Goal: Task Accomplishment & Management: Complete application form

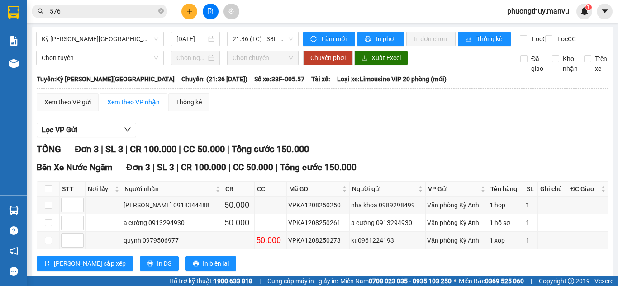
scroll to position [28, 0]
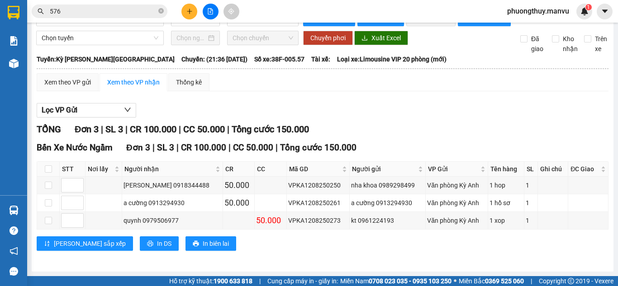
click at [380, 117] on div "Lọc VP Gửi" at bounding box center [323, 110] width 572 height 15
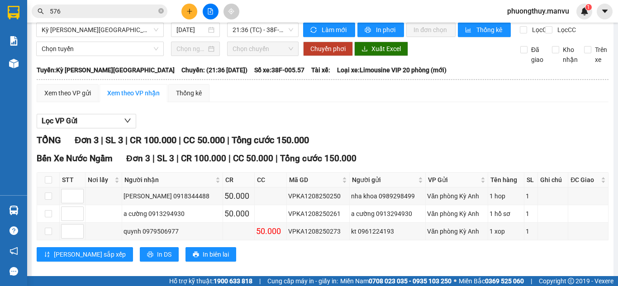
scroll to position [0, 0]
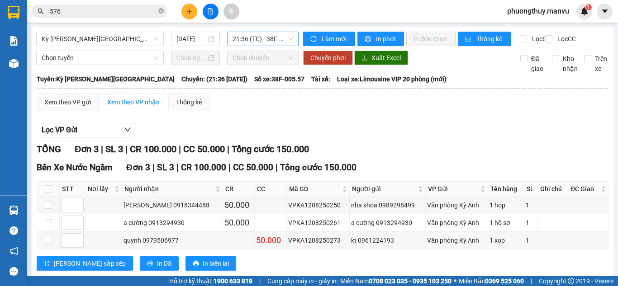
click at [242, 37] on span "21:36 (TC) - 38F-005.57" at bounding box center [263, 39] width 61 height 14
click at [190, 34] on input "[DATE]" at bounding box center [191, 39] width 30 height 10
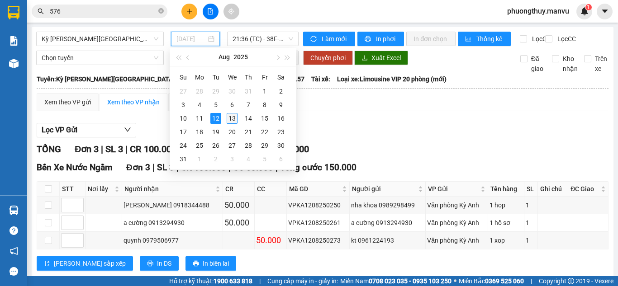
click at [228, 116] on div "13" at bounding box center [232, 118] width 11 height 11
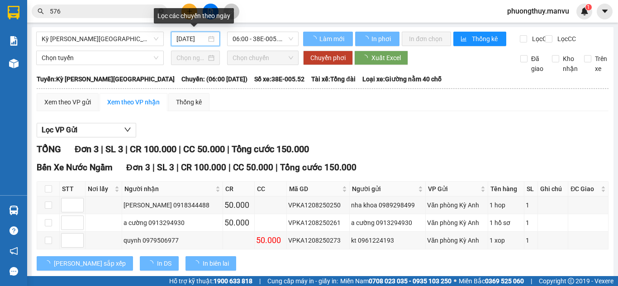
click at [187, 38] on input "[DATE]" at bounding box center [191, 39] width 30 height 10
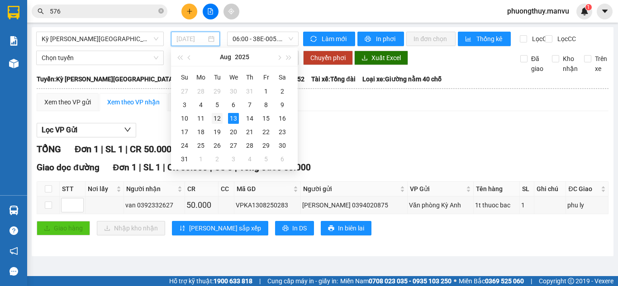
click at [222, 119] on div "12" at bounding box center [217, 118] width 11 height 11
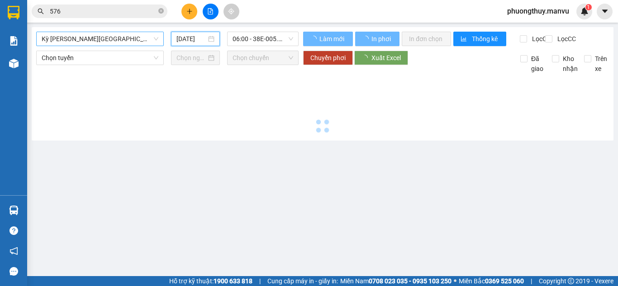
type input "[DATE]"
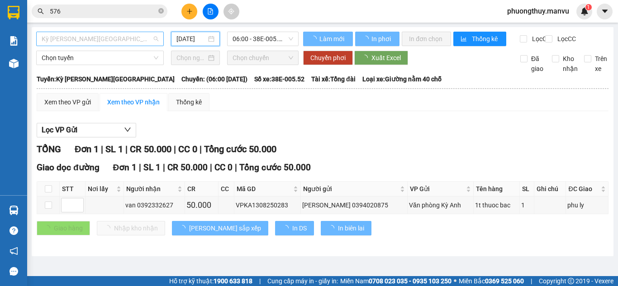
click at [92, 42] on span "Kỳ [PERSON_NAME][GEOGRAPHIC_DATA]" at bounding box center [100, 39] width 117 height 14
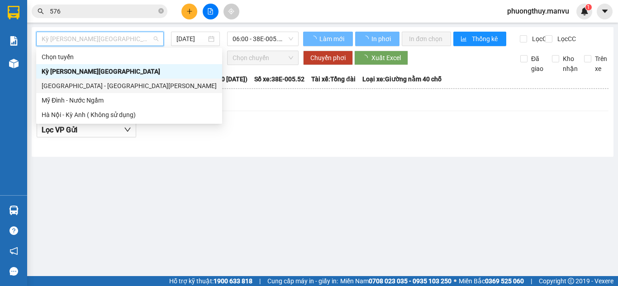
click at [92, 85] on div "[GEOGRAPHIC_DATA] - [GEOGRAPHIC_DATA][PERSON_NAME]" at bounding box center [129, 86] width 175 height 10
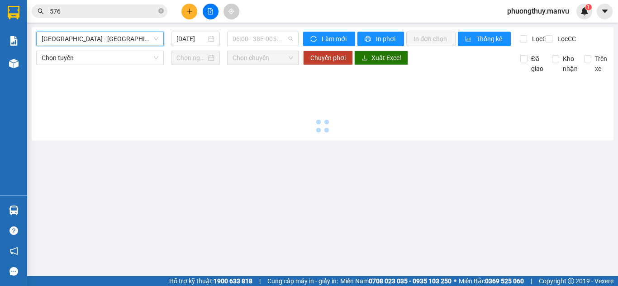
scroll to position [14, 0]
drag, startPoint x: 247, startPoint y: 37, endPoint x: 249, endPoint y: 46, distance: 9.2
click at [247, 38] on span "06:00 - 38E-005.52" at bounding box center [263, 39] width 61 height 14
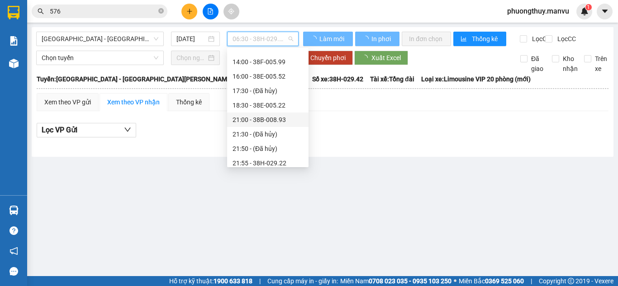
scroll to position [101, 0]
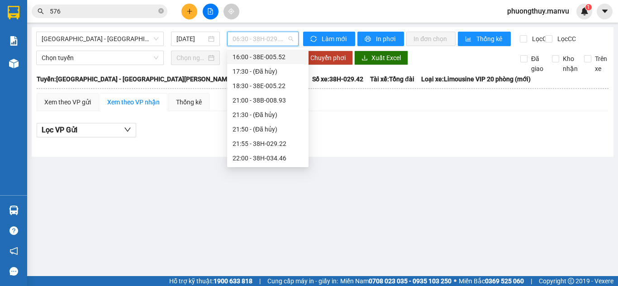
click at [277, 56] on div "16:00 - 38E-005.52" at bounding box center [268, 57] width 71 height 10
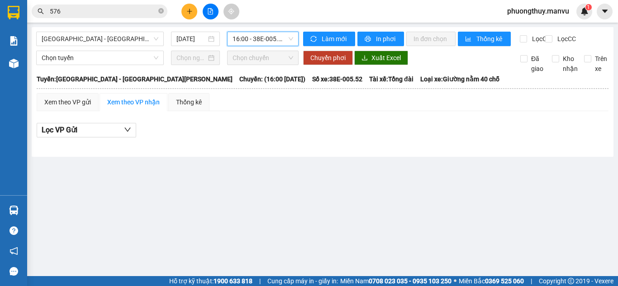
click at [266, 39] on span "16:00 - 38E-005.52" at bounding box center [263, 39] width 61 height 14
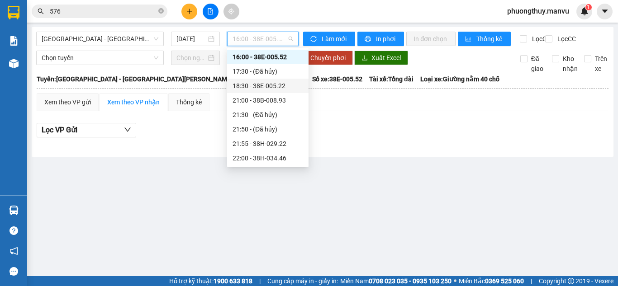
click at [281, 90] on div "18:30 - 38E-005.22" at bounding box center [268, 86] width 71 height 10
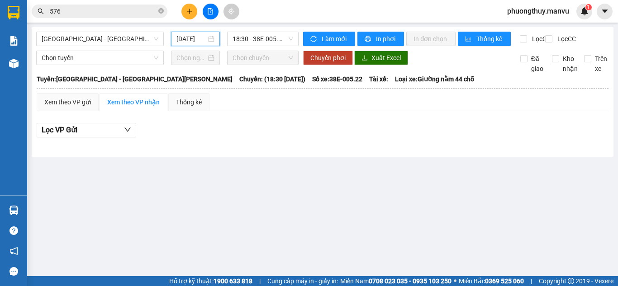
click at [184, 41] on input "[DATE]" at bounding box center [191, 39] width 30 height 10
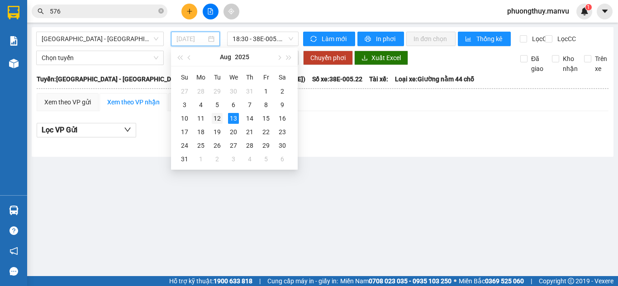
click at [216, 115] on div "12" at bounding box center [217, 118] width 11 height 11
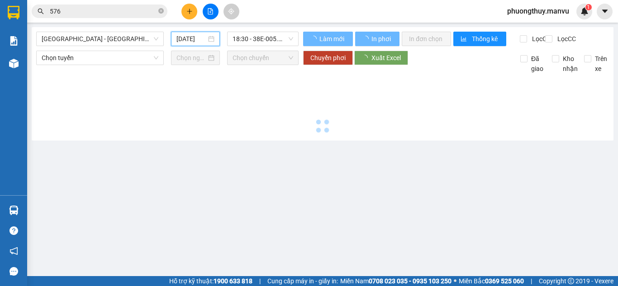
type input "[DATE]"
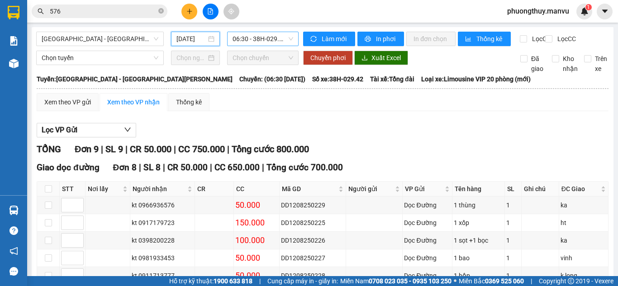
click at [261, 38] on span "06:30 - 38H-029.42" at bounding box center [263, 39] width 61 height 14
click at [111, 13] on input "576" at bounding box center [103, 11] width 107 height 10
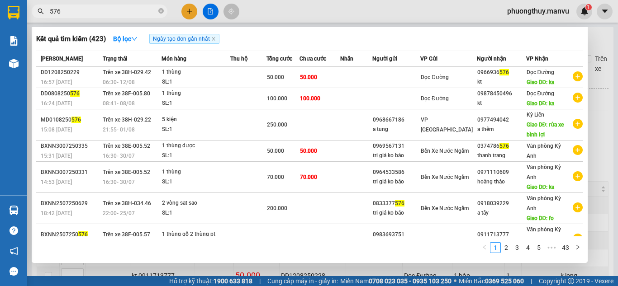
click at [111, 13] on input "576" at bounding box center [103, 11] width 107 height 10
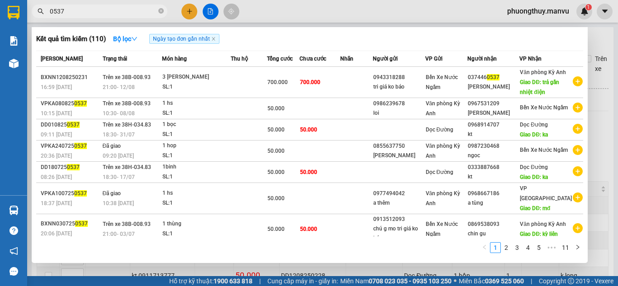
type input "0537"
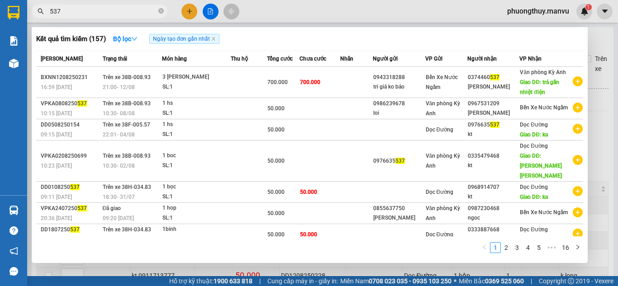
type input "537"
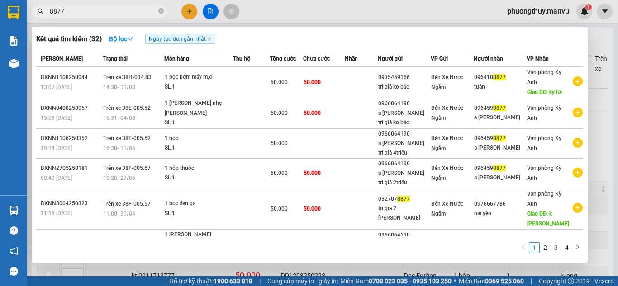
type input "8877"
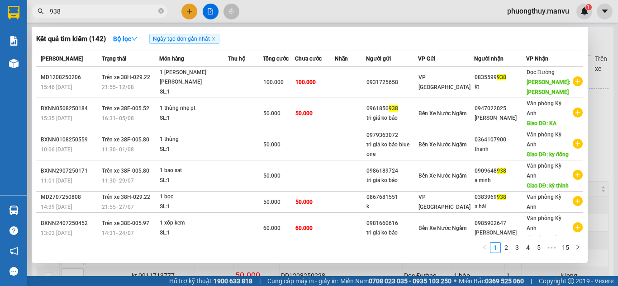
type input "938"
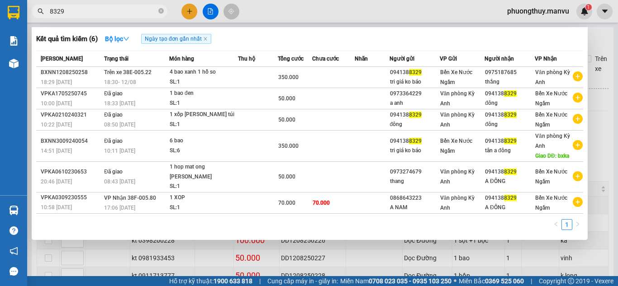
type input "8329"
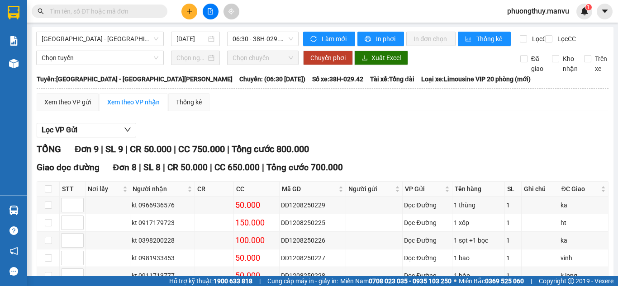
click at [121, 8] on input "text" at bounding box center [103, 11] width 107 height 10
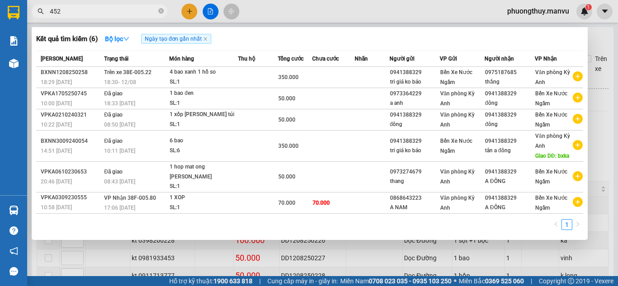
type input "4521"
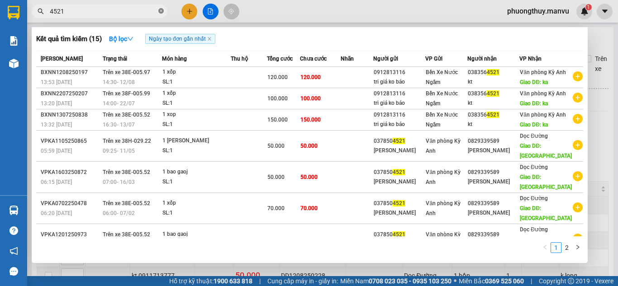
click at [162, 12] on icon "close-circle" at bounding box center [160, 10] width 5 height 5
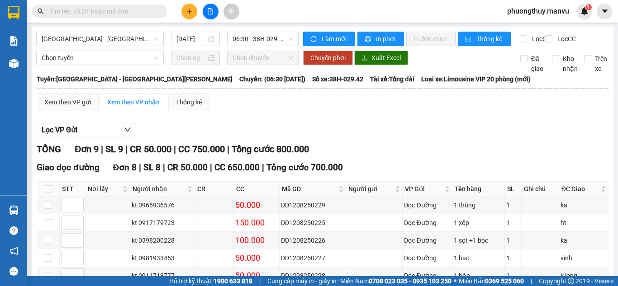
click at [149, 10] on input "text" at bounding box center [103, 11] width 107 height 10
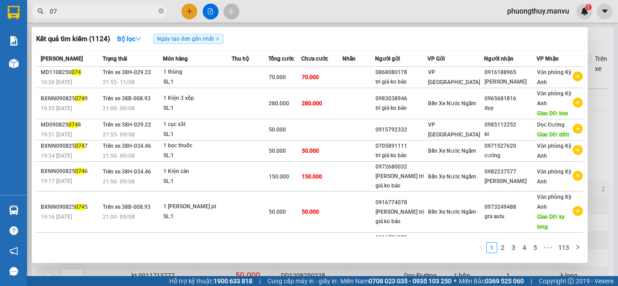
type input "0"
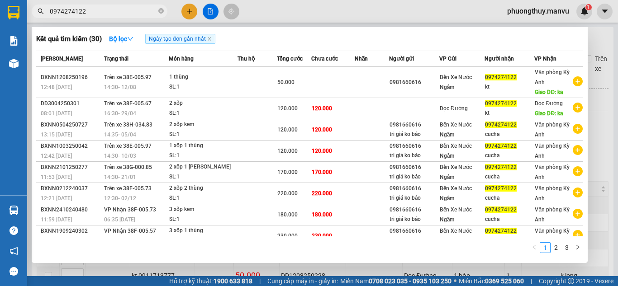
type input "0974274122"
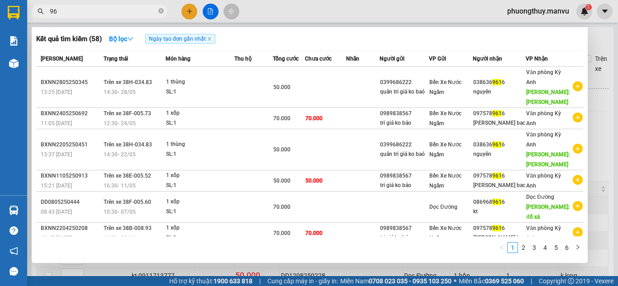
type input "9"
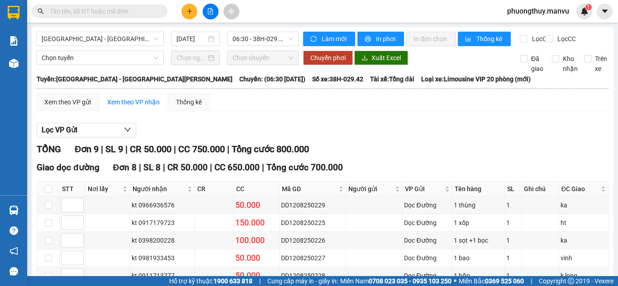
type input "1"
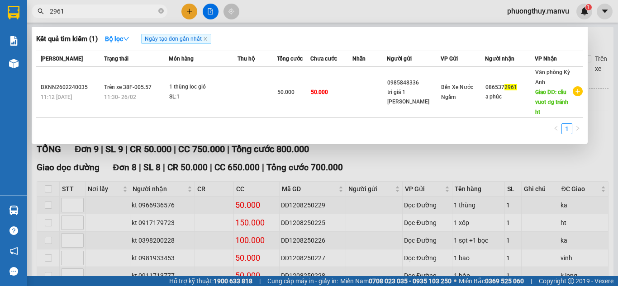
type input "2961"
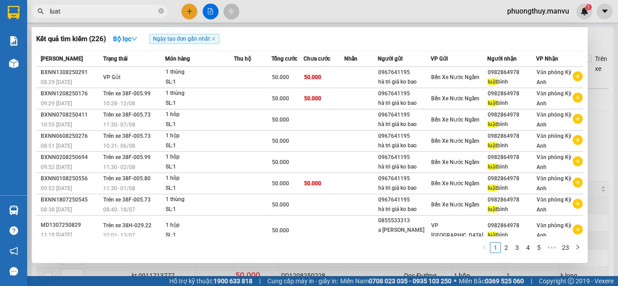
type input "luat"
click at [90, 11] on input "luat" at bounding box center [103, 11] width 107 height 10
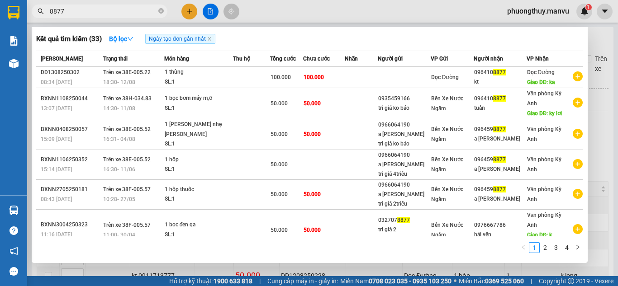
click at [91, 14] on input "8877" at bounding box center [103, 11] width 107 height 10
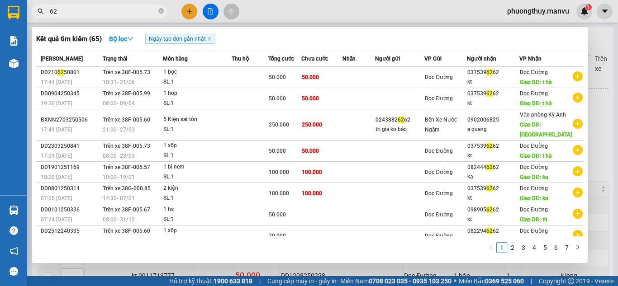
type input "6"
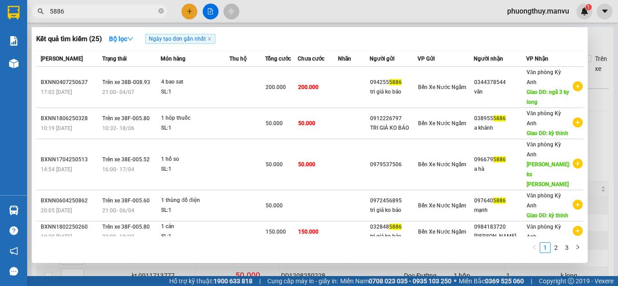
type input "5886"
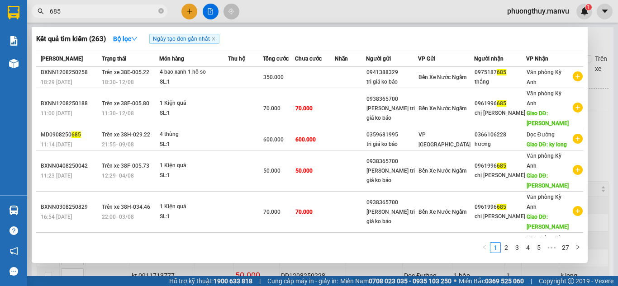
type input "685"
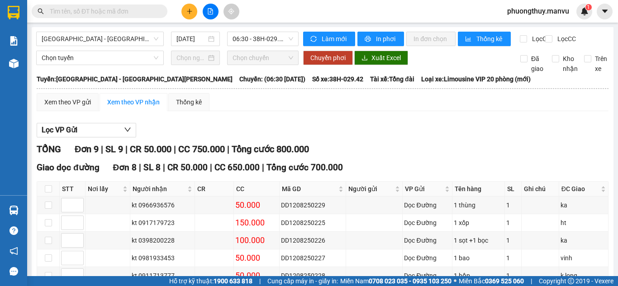
click at [191, 15] on button at bounding box center [189, 12] width 16 height 16
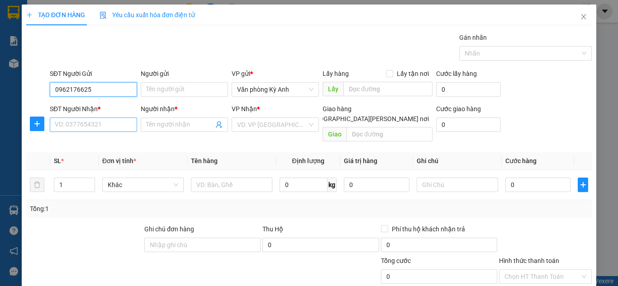
type input "0962176625"
click at [102, 128] on input "SĐT Người Nhận *" at bounding box center [93, 125] width 87 height 14
click at [85, 89] on input "0962176625" at bounding box center [93, 89] width 87 height 14
click at [82, 128] on input "SĐT Người Nhận *" at bounding box center [93, 125] width 87 height 14
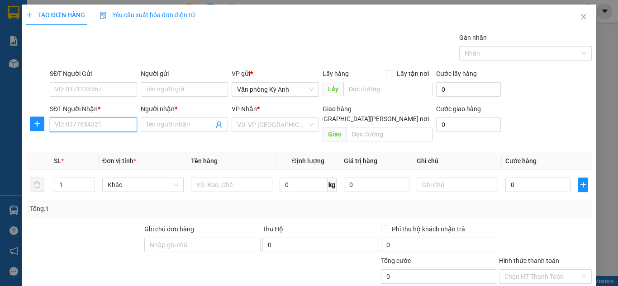
paste input "0962176625"
type input "0962176625"
click at [157, 127] on input "Người nhận *" at bounding box center [179, 125] width 67 height 10
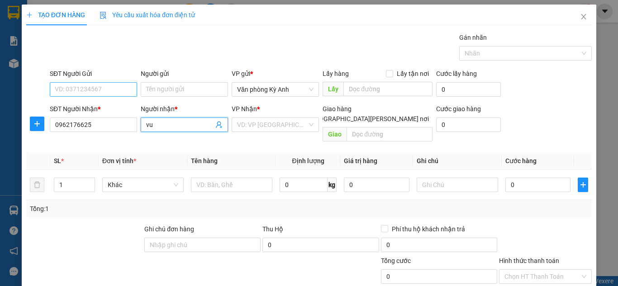
type input "vu"
click at [88, 87] on input "SĐT Người Gửi" at bounding box center [93, 89] width 87 height 14
click at [254, 123] on input "search" at bounding box center [272, 125] width 70 height 14
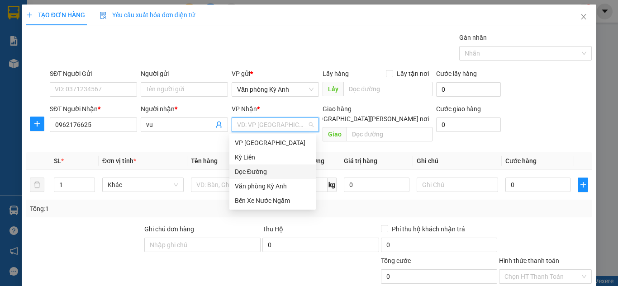
click at [242, 172] on div "Dọc Đường" at bounding box center [273, 172] width 76 height 10
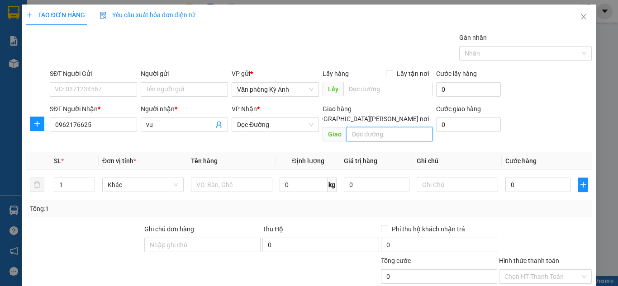
click at [365, 127] on input "text" at bounding box center [389, 134] width 86 height 14
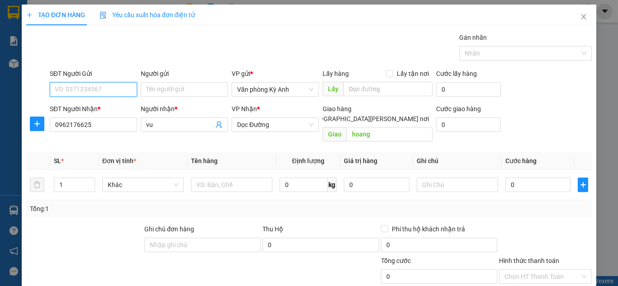
click at [106, 92] on input "SĐT Người Gửi" at bounding box center [93, 89] width 87 height 14
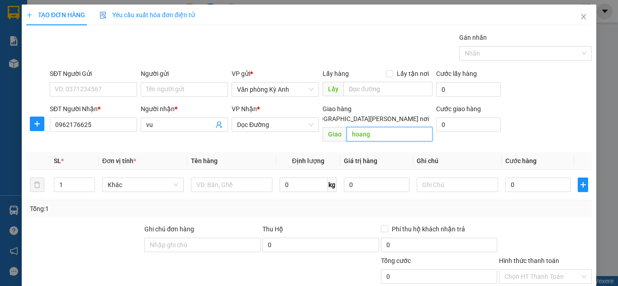
click at [387, 127] on input "hoang" at bounding box center [389, 134] width 86 height 14
type input "[PERSON_NAME]"
click at [433, 152] on th "Ghi chú" at bounding box center [457, 161] width 89 height 18
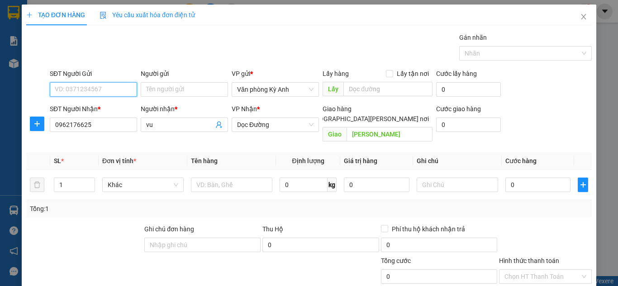
click at [96, 85] on input "SĐT Người Gửi" at bounding box center [93, 89] width 87 height 14
type input "0379773473"
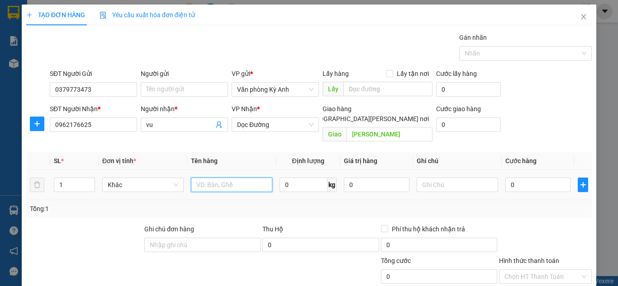
click at [224, 178] on input "text" at bounding box center [231, 185] width 81 height 14
type input "1 tui"
type input "007"
type input "7"
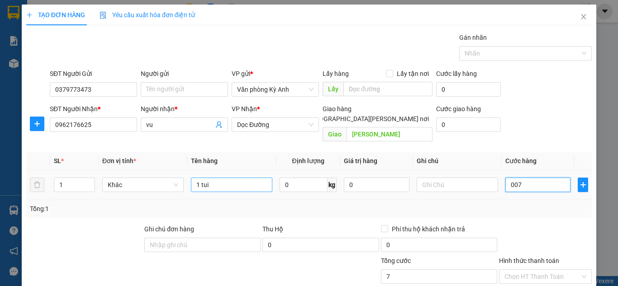
type input "0.070"
type input "70"
type input "00.700"
type input "700"
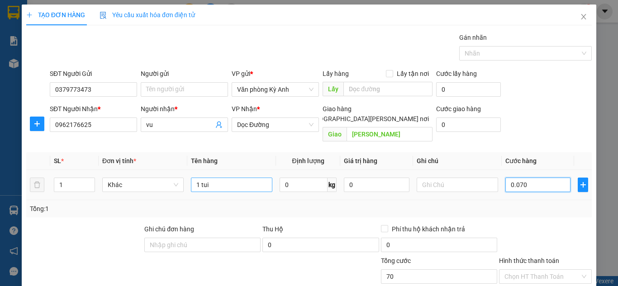
type input "700"
type input "0.007.000"
type input "7.000"
type input "000.070.000"
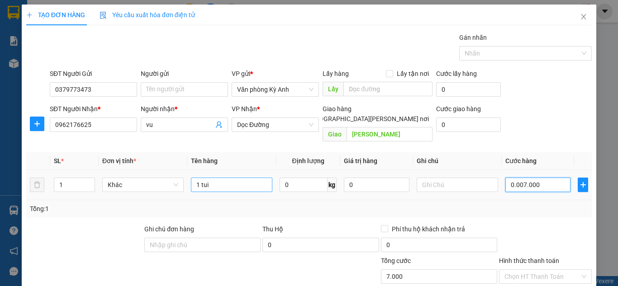
type input "70.000"
click at [299, 205] on div "Tổng: 1" at bounding box center [308, 208] width 565 height 17
type input "70.000"
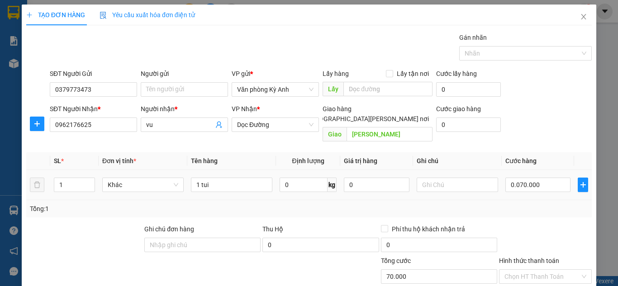
type input "70.000"
click at [231, 178] on input "1 tui" at bounding box center [231, 185] width 81 height 14
type input "1 tui dth"
click at [281, 152] on th "Định lượng" at bounding box center [308, 161] width 64 height 18
click at [311, 157] on span "Định lượng" at bounding box center [308, 160] width 32 height 7
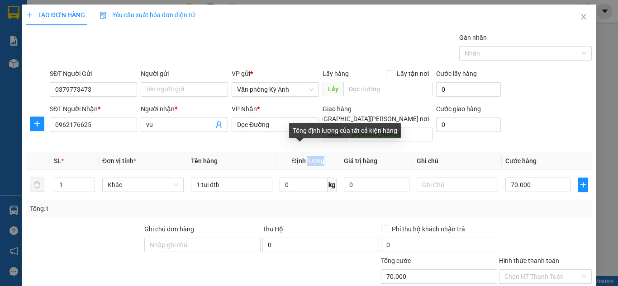
click at [311, 157] on span "Định lượng" at bounding box center [308, 160] width 32 height 7
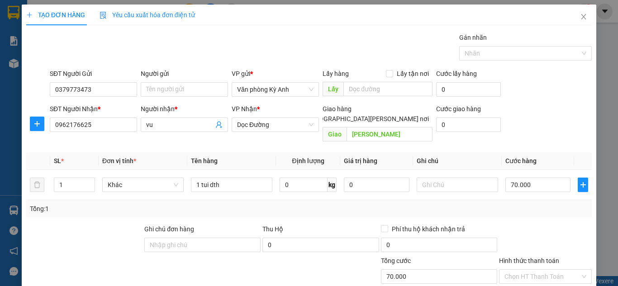
click at [266, 153] on th "Tên hàng" at bounding box center [231, 161] width 89 height 18
click at [302, 157] on span "Định lượng" at bounding box center [308, 160] width 32 height 7
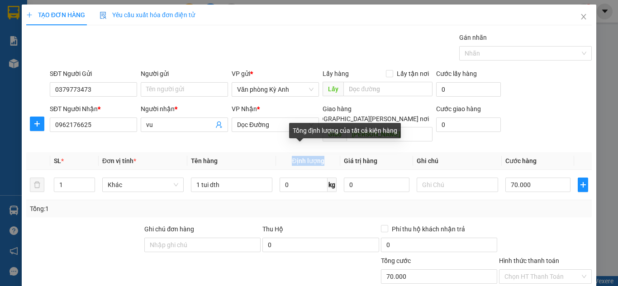
click at [302, 157] on span "Định lượng" at bounding box center [308, 160] width 32 height 7
click at [268, 152] on th "Tên hàng" at bounding box center [231, 161] width 89 height 18
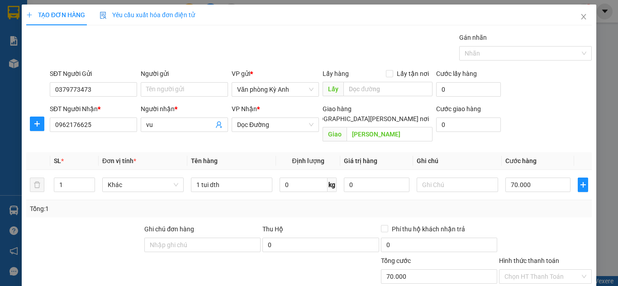
click at [292, 157] on span "Định lượng" at bounding box center [308, 160] width 32 height 7
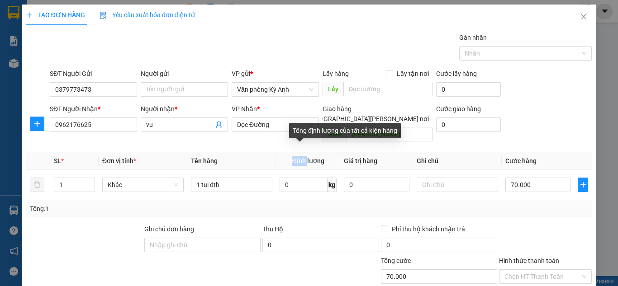
click at [292, 157] on span "Định lượng" at bounding box center [308, 160] width 32 height 7
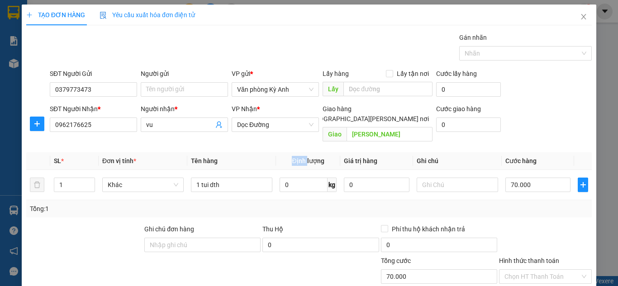
click at [285, 152] on th "Định lượng" at bounding box center [308, 161] width 64 height 18
click at [296, 157] on span "Định lượng" at bounding box center [308, 160] width 32 height 7
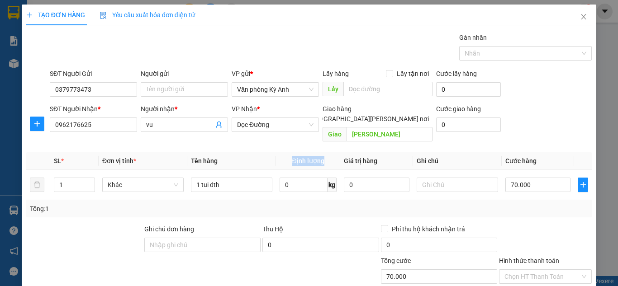
click at [277, 152] on th "Định lượng" at bounding box center [308, 161] width 64 height 18
click at [518, 178] on input "70.000" at bounding box center [537, 185] width 65 height 14
type input "0"
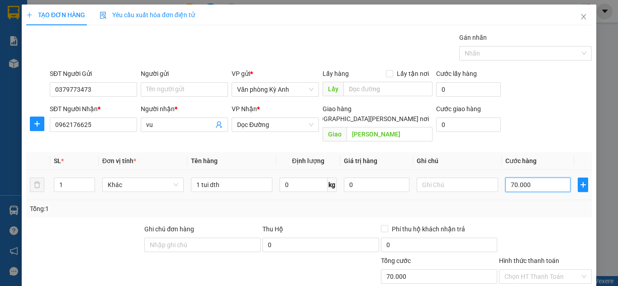
type input "0"
type input "002"
type input "2"
type input "0.020"
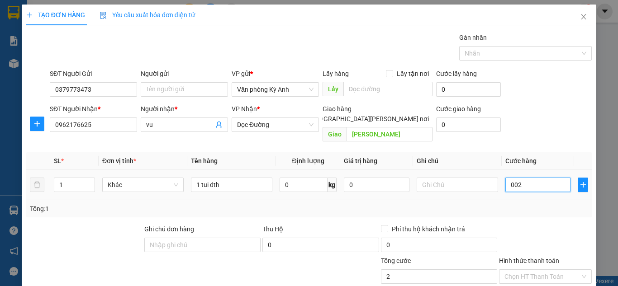
type input "20"
type input "00.200"
type input "200"
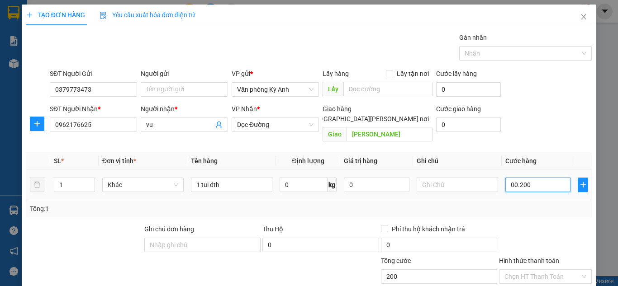
type input "0.002.000"
type input "2.000"
type input "000.020.000"
type input "20.000"
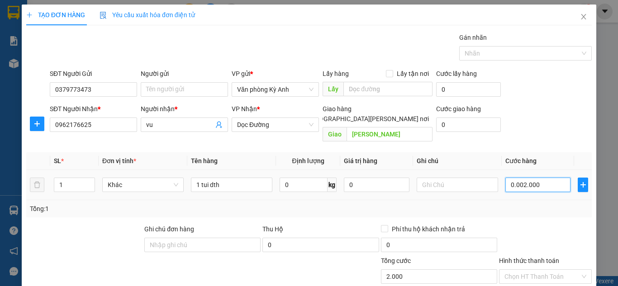
type input "20.000"
type input "00.000.200.000"
type input "200.000"
click at [531, 212] on div "Transit Pickup Surcharge Ids Transit Deliver Surcharge Ids Transit Deliver Surc…" at bounding box center [308, 203] width 565 height 341
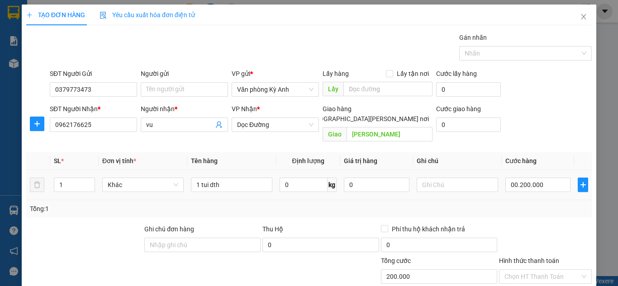
type input "200.000"
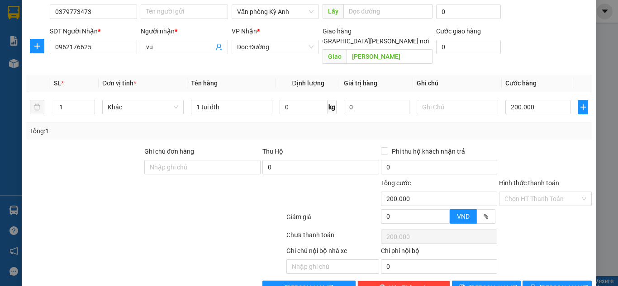
scroll to position [95, 0]
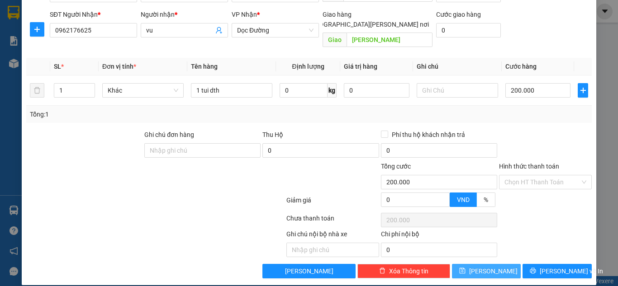
click at [489, 266] on span "[PERSON_NAME]" at bounding box center [493, 271] width 48 height 10
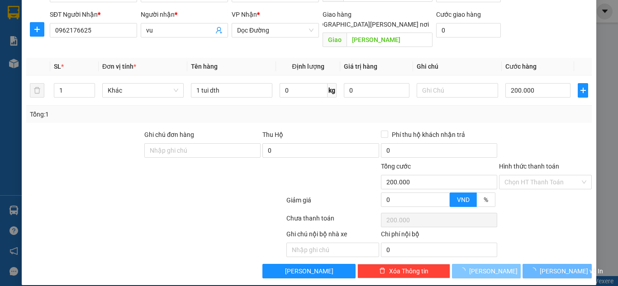
type input "0"
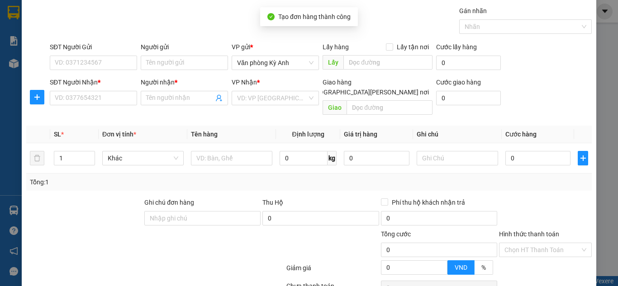
scroll to position [0, 0]
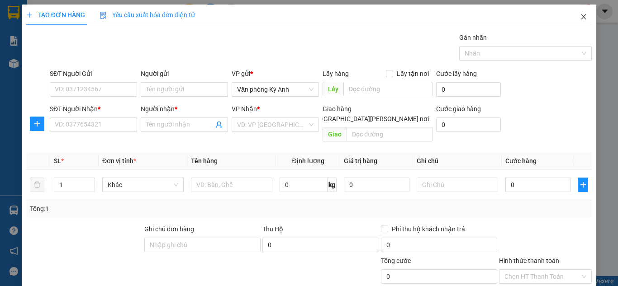
click at [580, 18] on icon "close" at bounding box center [583, 16] width 7 height 7
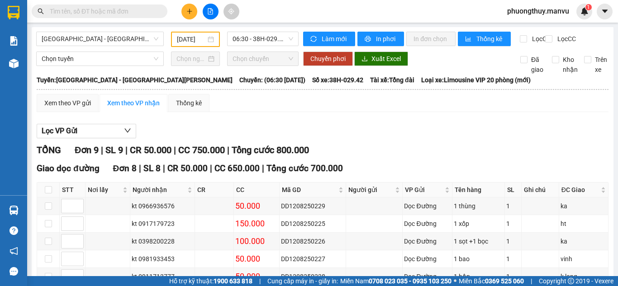
click at [147, 6] on span at bounding box center [100, 12] width 136 height 14
click at [146, 9] on input "text" at bounding box center [103, 11] width 107 height 10
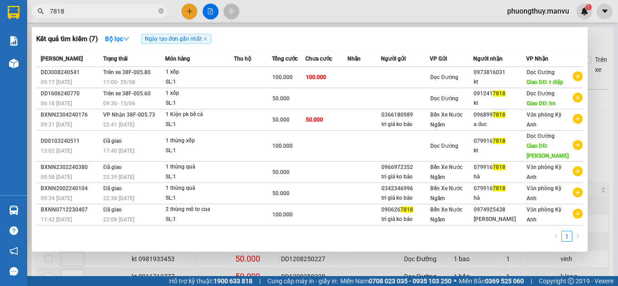
type input "7818"
